Goal: Navigation & Orientation: Go to known website

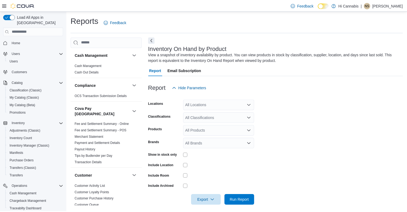
scroll to position [4, 0]
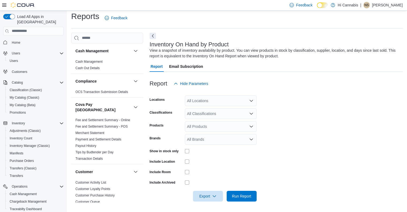
click at [393, 6] on p "[PERSON_NAME]" at bounding box center [387, 5] width 31 height 6
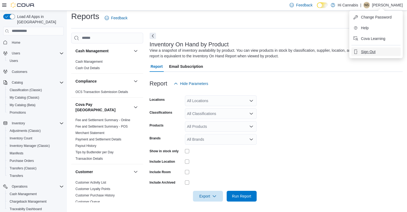
click at [372, 52] on span "Sign Out" at bounding box center [368, 51] width 14 height 5
